Goal: Transaction & Acquisition: Purchase product/service

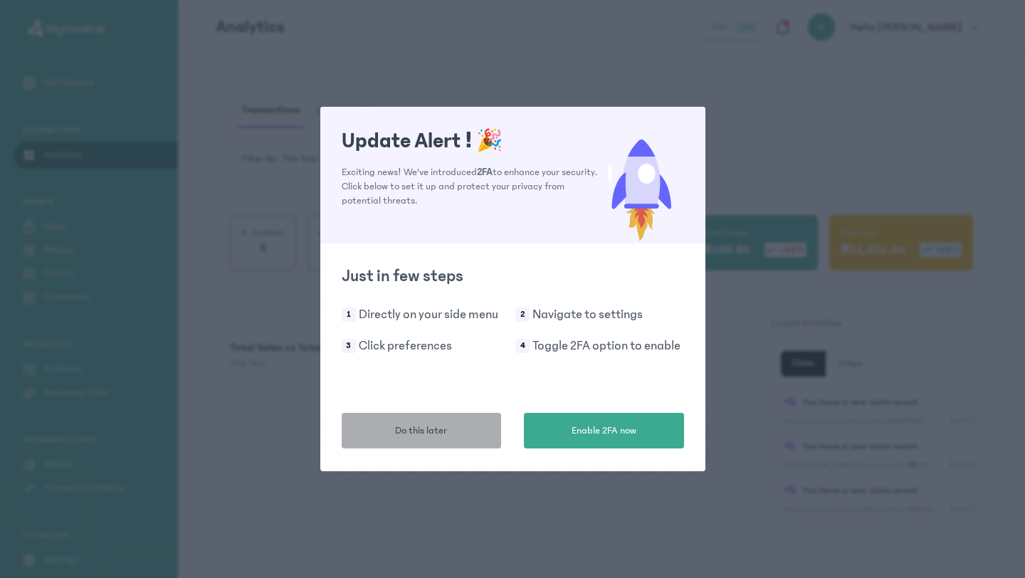
click at [458, 434] on button "Do this later" at bounding box center [422, 431] width 160 height 36
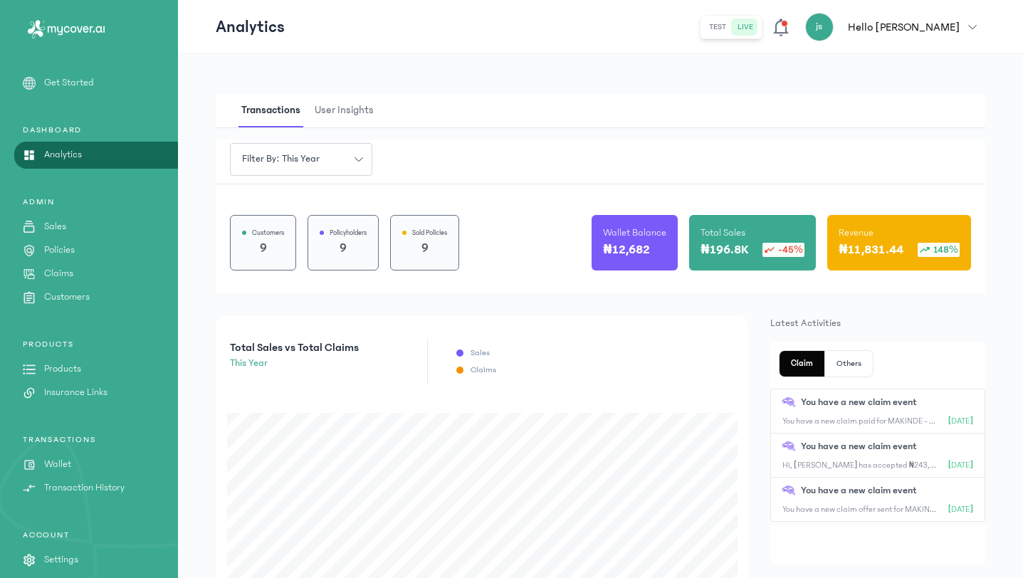
click at [72, 371] on p "Products" at bounding box center [62, 369] width 37 height 15
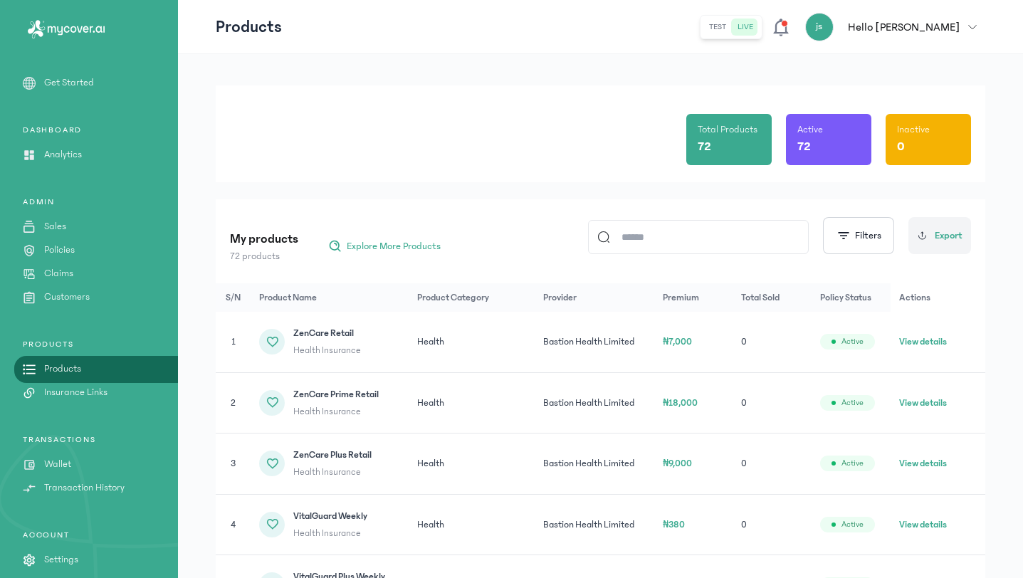
scroll to position [174, 0]
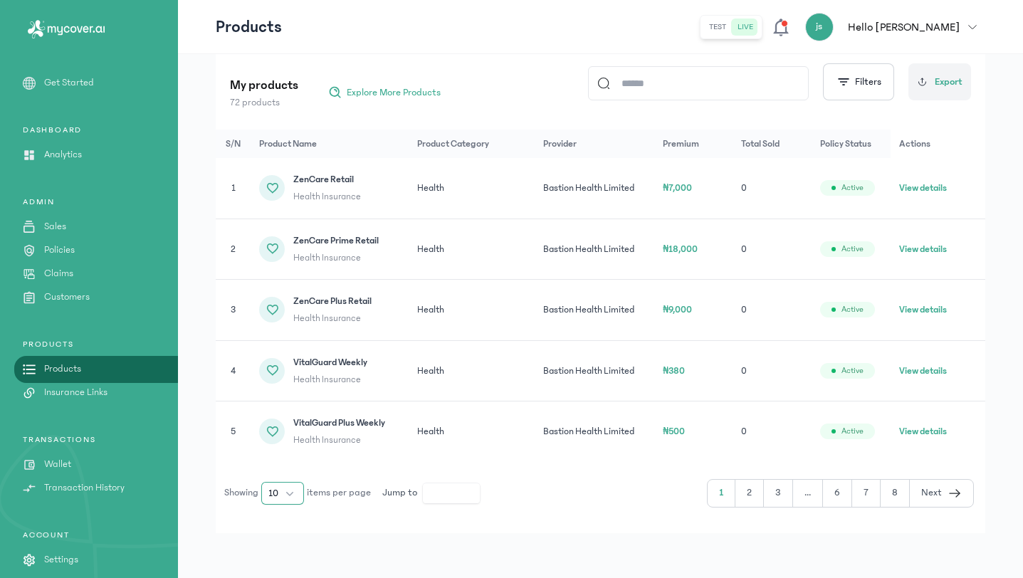
click at [287, 490] on button "10" at bounding box center [282, 493] width 43 height 23
click at [293, 460] on li "100" at bounding box center [283, 462] width 37 height 23
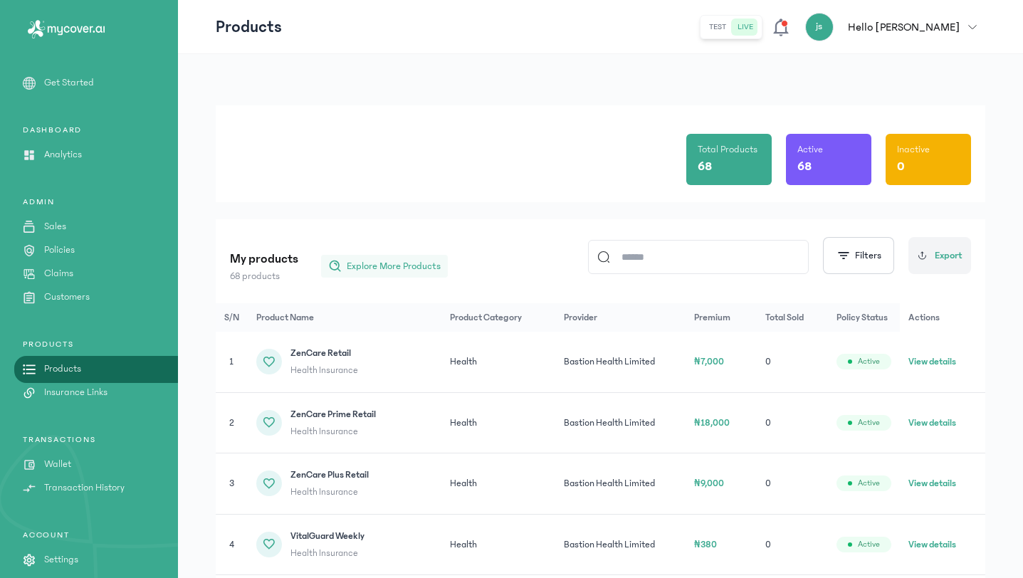
click at [409, 261] on span "Explore More Products" at bounding box center [394, 266] width 94 height 14
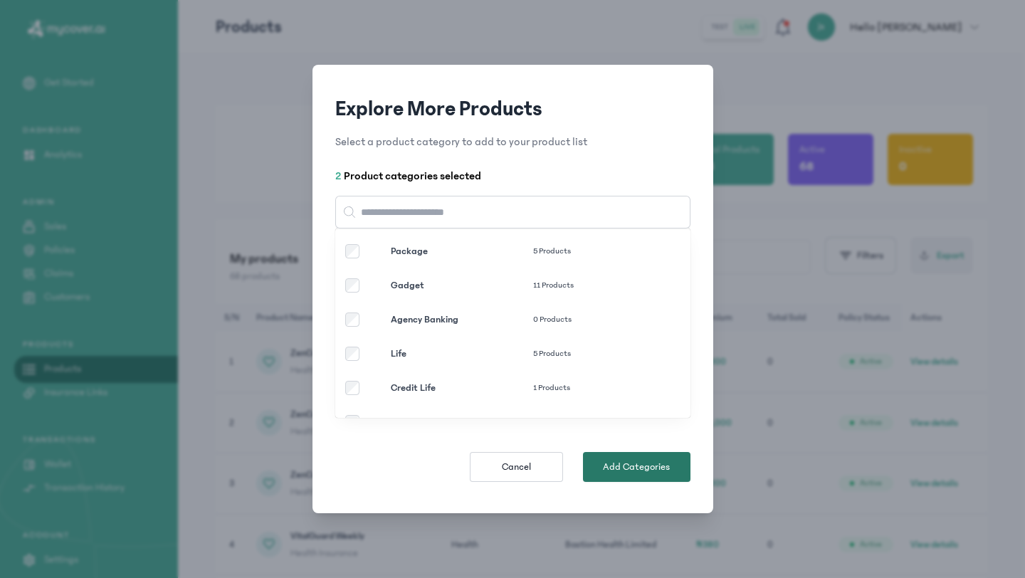
click at [643, 472] on span "Add Categories" at bounding box center [636, 467] width 67 height 14
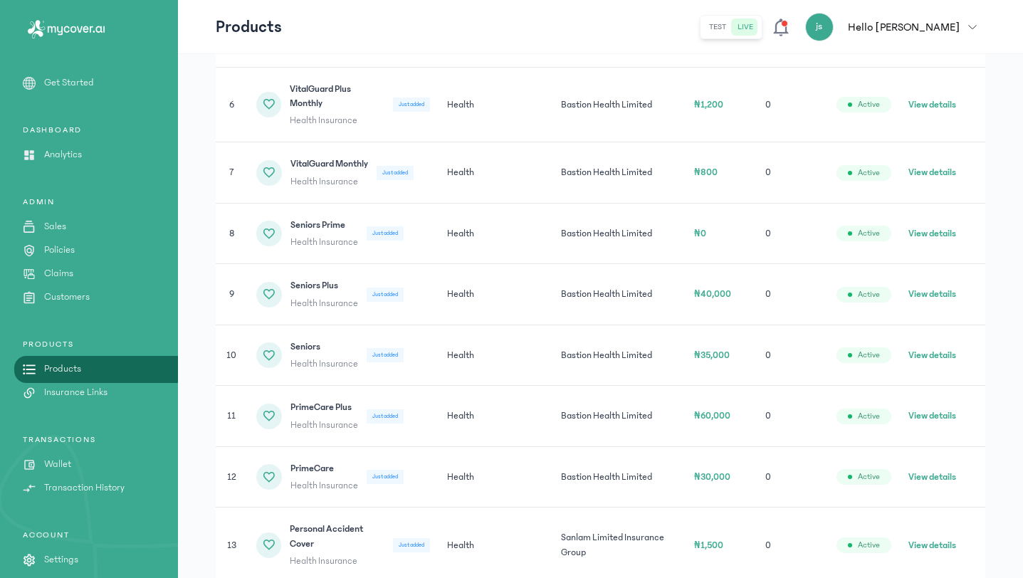
scroll to position [570, 0]
click at [922, 362] on button "View details" at bounding box center [932, 354] width 48 height 14
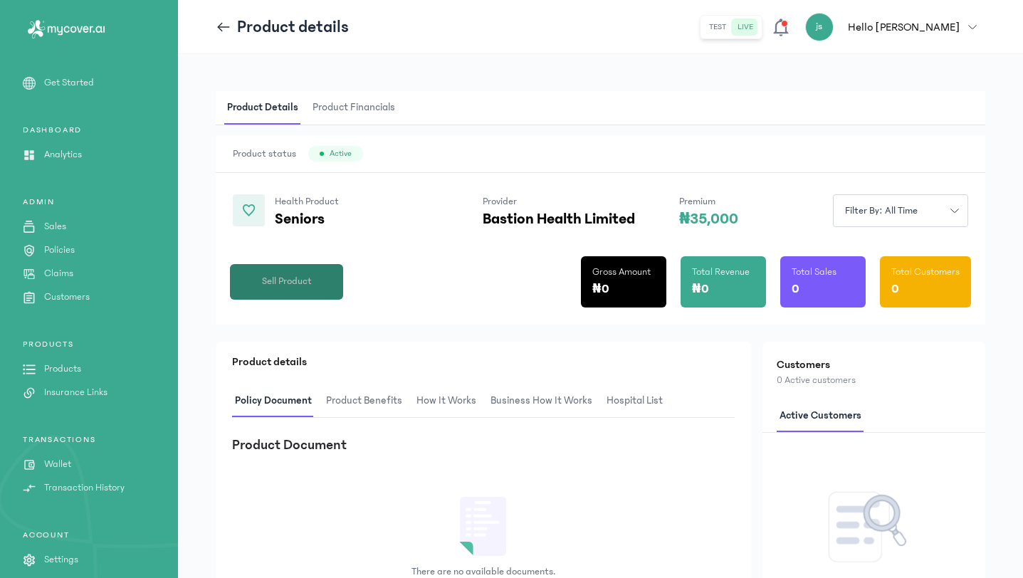
click at [293, 293] on button "Sell Product" at bounding box center [286, 282] width 113 height 36
